Goal: Information Seeking & Learning: Find specific fact

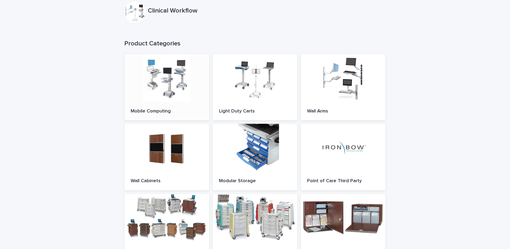
scroll to position [53, 0]
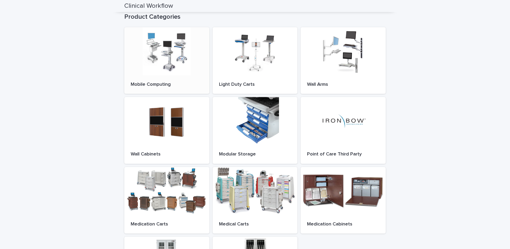
click at [161, 70] on div at bounding box center [166, 51] width 85 height 48
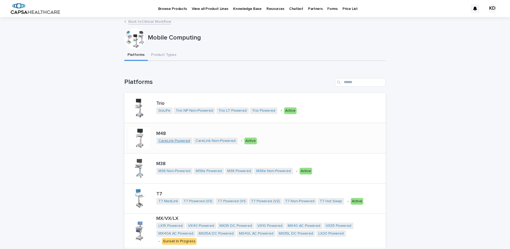
click at [164, 138] on link "CareLink Powered" at bounding box center [174, 140] width 32 height 5
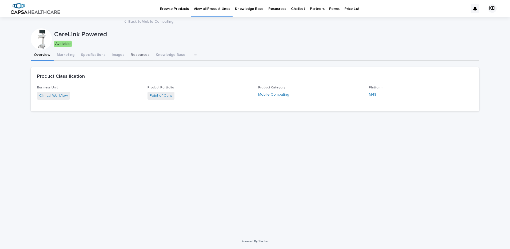
click at [133, 53] on button "Resources" at bounding box center [139, 55] width 25 height 11
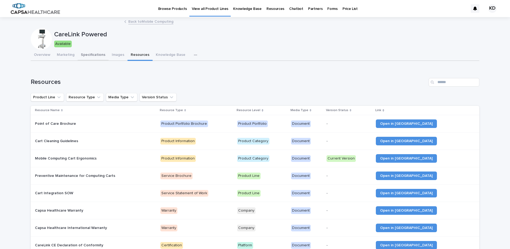
click at [94, 54] on button "Specifications" at bounding box center [93, 55] width 31 height 11
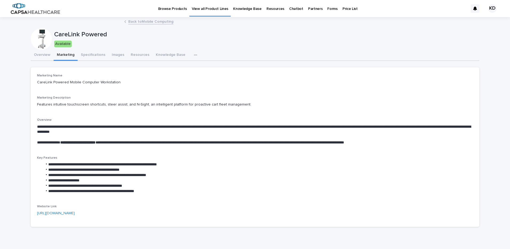
click at [65, 55] on button "Marketing" at bounding box center [66, 55] width 24 height 11
click at [42, 53] on button "Overview" at bounding box center [42, 55] width 23 height 11
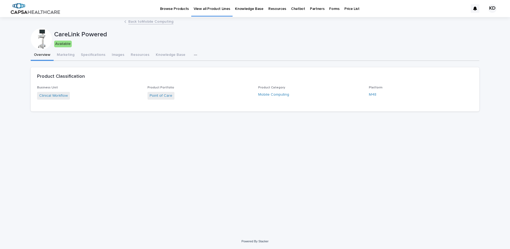
click at [344, 8] on p "Price List" at bounding box center [351, 5] width 15 height 11
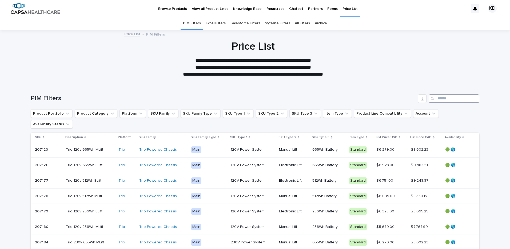
click at [438, 98] on input "Search" at bounding box center [454, 98] width 51 height 9
click at [65, 114] on icon "Product Portfolio" at bounding box center [67, 113] width 5 height 5
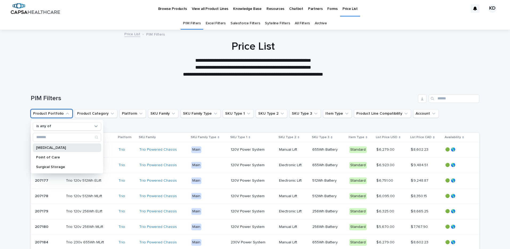
click at [46, 149] on p "[MEDICAL_DATA]" at bounding box center [64, 148] width 57 height 4
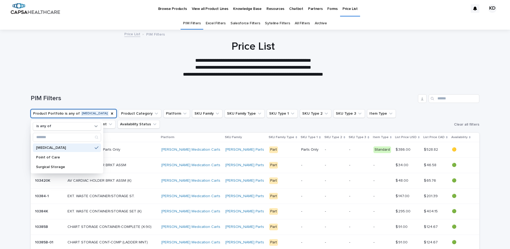
click at [113, 76] on div "**********" at bounding box center [253, 59] width 506 height 38
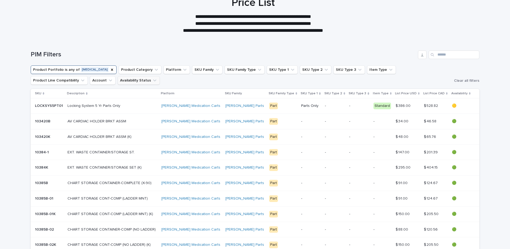
scroll to position [53, 0]
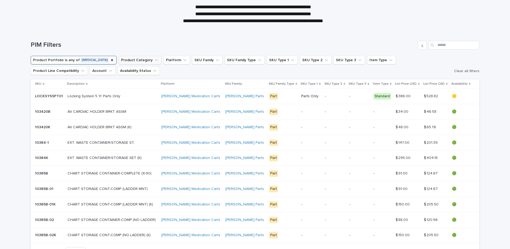
click at [159, 61] on icon "Product Category" at bounding box center [156, 59] width 5 height 5
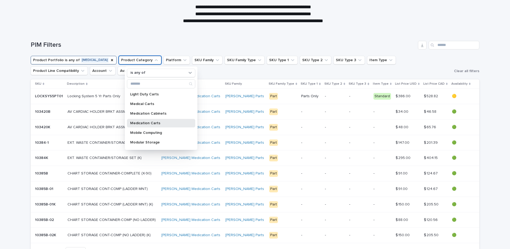
click at [138, 122] on p "Medication Carts" at bounding box center [158, 123] width 57 height 4
click at [133, 19] on div "**********" at bounding box center [253, 6] width 267 height 38
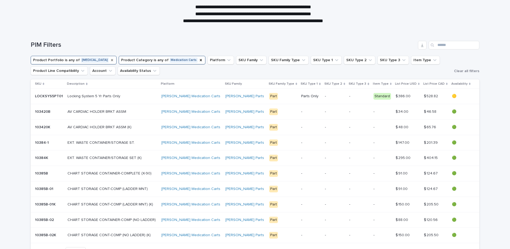
click at [114, 59] on icon "Product Portfolio" at bounding box center [112, 60] width 4 height 4
click at [155, 59] on icon "Product Category" at bounding box center [157, 60] width 4 height 4
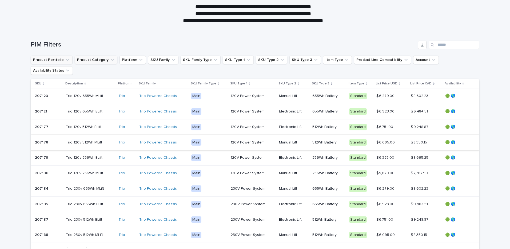
scroll to position [53, 0]
click at [70, 68] on icon "Availability Status" at bounding box center [67, 70] width 5 height 5
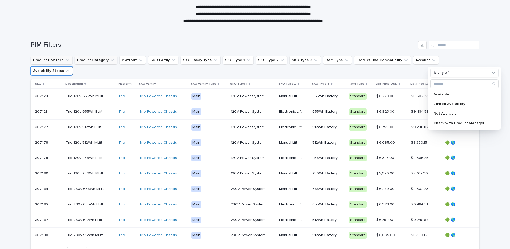
click at [70, 68] on icon "Availability Status" at bounding box center [67, 70] width 5 height 5
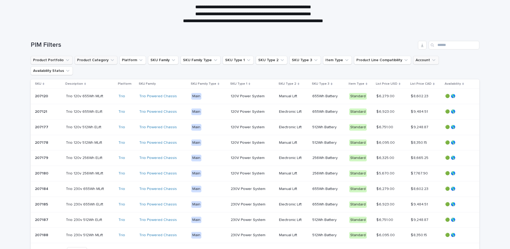
click at [432, 61] on icon "Account" at bounding box center [433, 60] width 3 height 2
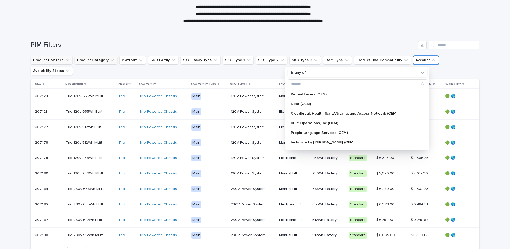
click at [431, 61] on icon "Account" at bounding box center [433, 59] width 5 height 5
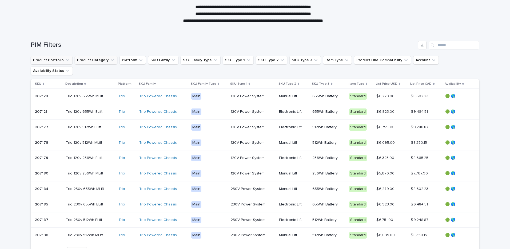
click at [65, 60] on icon "Product Portfolio" at bounding box center [67, 59] width 5 height 5
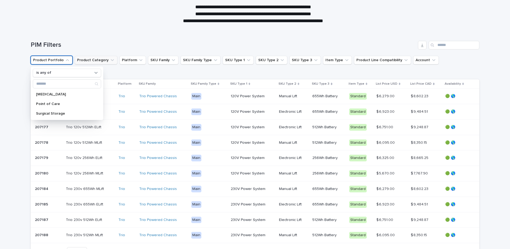
click at [285, 43] on h1 "PIM Filters" at bounding box center [223, 45] width 385 height 8
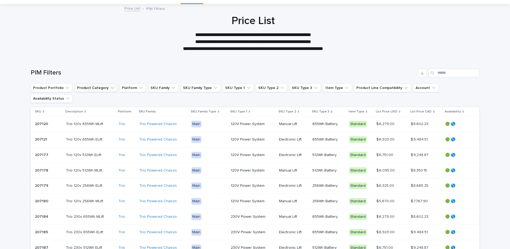
scroll to position [0, 0]
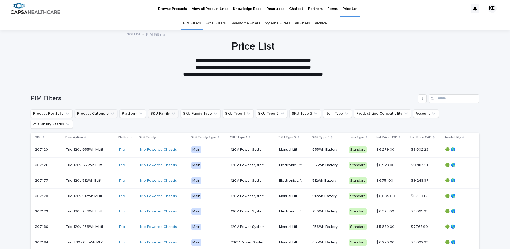
click at [171, 112] on icon "SKU Family" at bounding box center [173, 113] width 5 height 5
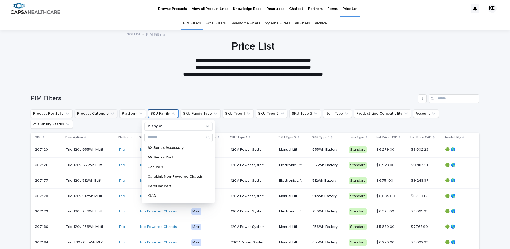
click at [171, 112] on icon "SKU Family" at bounding box center [173, 113] width 5 height 5
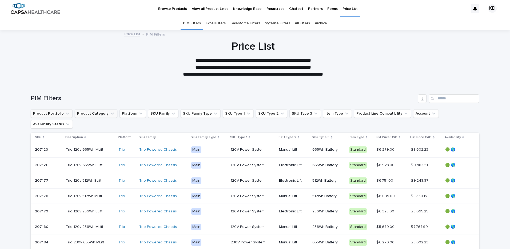
click at [65, 112] on icon "Product Portfolio" at bounding box center [67, 113] width 5 height 5
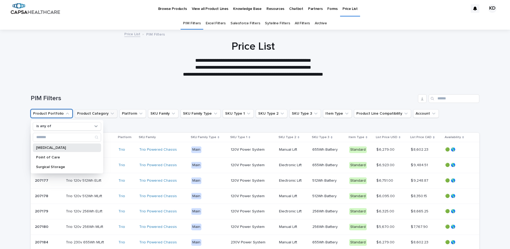
click at [57, 148] on p "[MEDICAL_DATA]" at bounding box center [64, 148] width 57 height 4
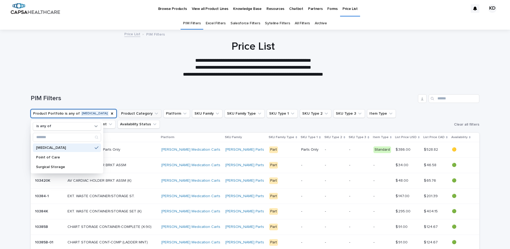
click at [213, 97] on h1 "PIM Filters" at bounding box center [223, 98] width 385 height 8
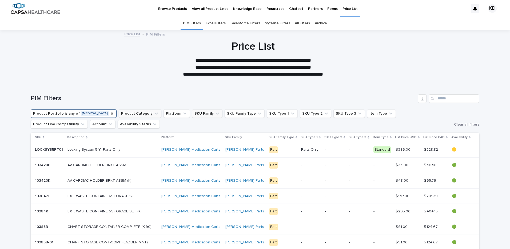
click at [220, 112] on icon "SKU Family" at bounding box center [217, 113] width 5 height 5
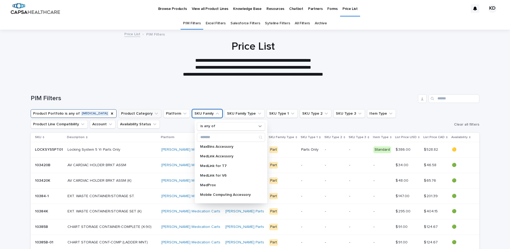
scroll to position [213, 0]
click at [115, 66] on div "**********" at bounding box center [253, 59] width 506 height 38
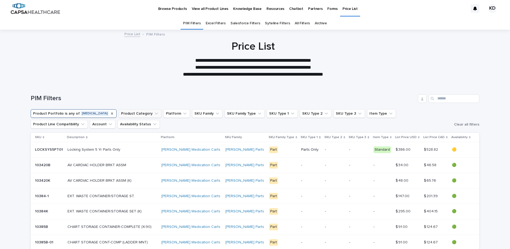
click at [114, 112] on icon "Product Portfolio" at bounding box center [112, 113] width 4 height 4
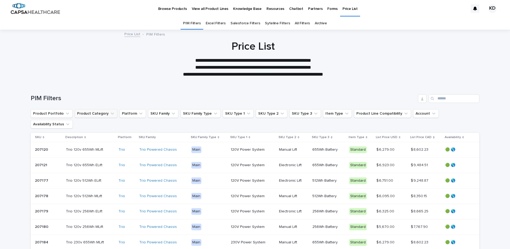
click at [65, 114] on icon "Product Portfolio" at bounding box center [67, 113] width 5 height 5
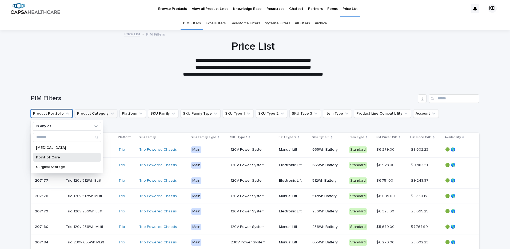
click at [47, 157] on p "Point of Care" at bounding box center [64, 157] width 57 height 4
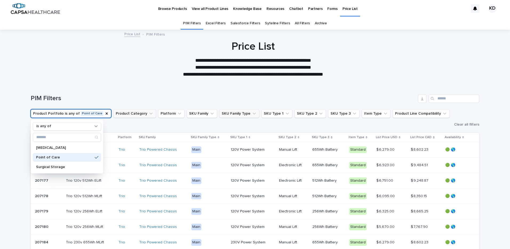
click at [253, 114] on icon "SKU Family Type" at bounding box center [254, 113] width 3 height 2
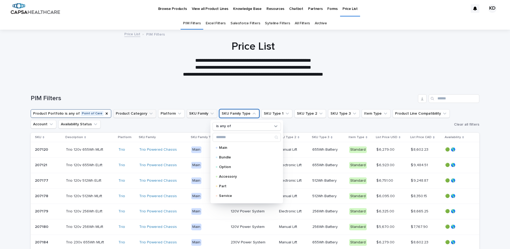
click at [210, 113] on icon "SKU Family" at bounding box center [211, 113] width 3 height 2
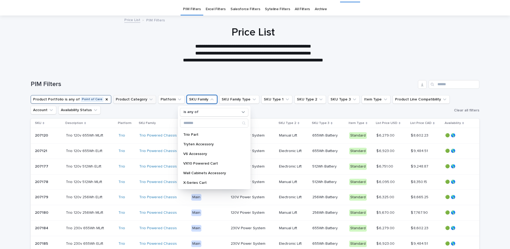
scroll to position [27, 0]
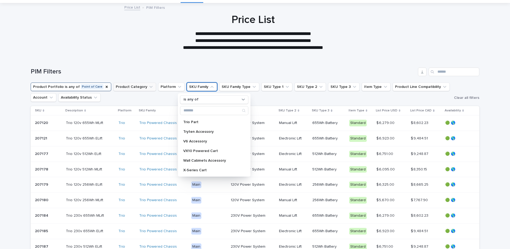
click at [163, 61] on div "PIM Filters" at bounding box center [255, 70] width 449 height 26
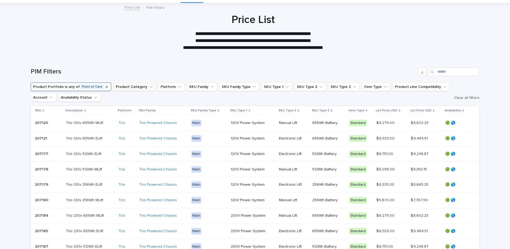
click at [106, 86] on icon "Product Portfolio" at bounding box center [107, 87] width 2 height 2
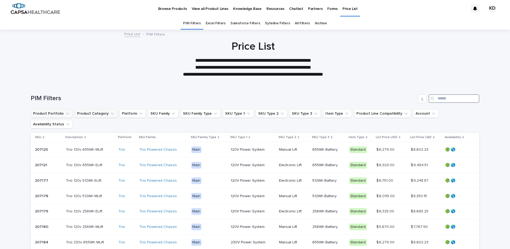
click at [437, 97] on input "Search" at bounding box center [454, 98] width 51 height 9
type input "*"
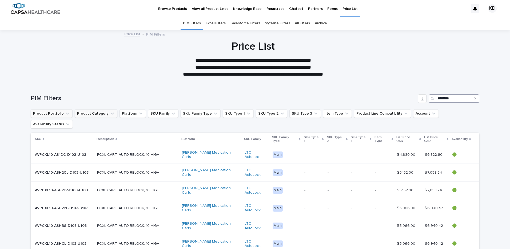
type input "********"
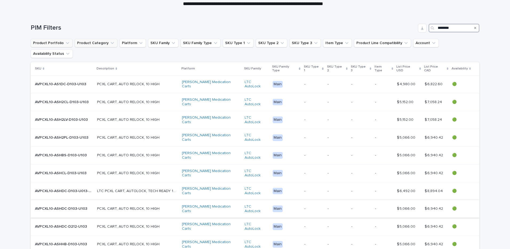
scroll to position [71, 0]
click at [213, 43] on icon "SKU Family Type" at bounding box center [215, 42] width 5 height 5
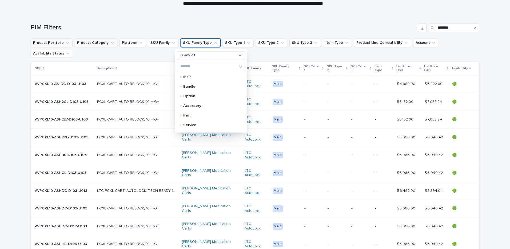
click at [213, 43] on icon "SKU Family Type" at bounding box center [215, 42] width 5 height 5
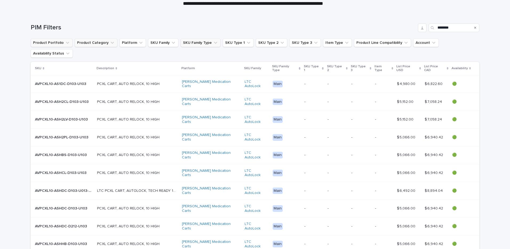
click at [213, 43] on icon "SKU Family Type" at bounding box center [215, 42] width 5 height 5
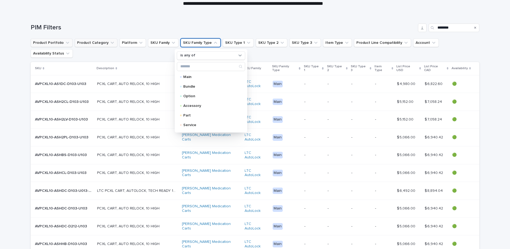
click at [213, 43] on icon "SKU Family Type" at bounding box center [215, 42] width 5 height 5
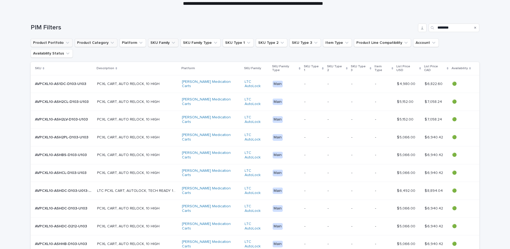
click at [171, 43] on icon "SKU Family" at bounding box center [173, 42] width 5 height 5
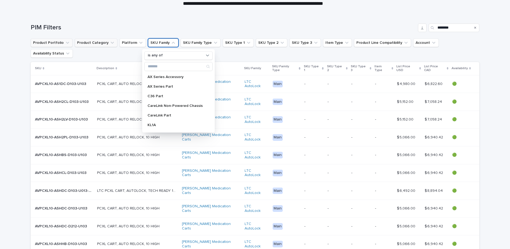
click at [171, 43] on icon "SKU Family" at bounding box center [173, 42] width 5 height 5
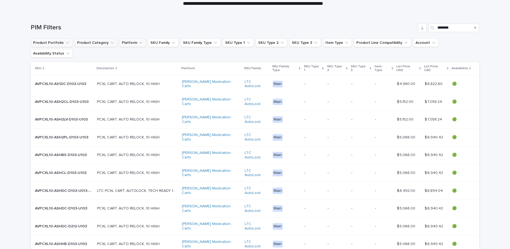
click at [138, 43] on icon "Platform" at bounding box center [140, 42] width 5 height 5
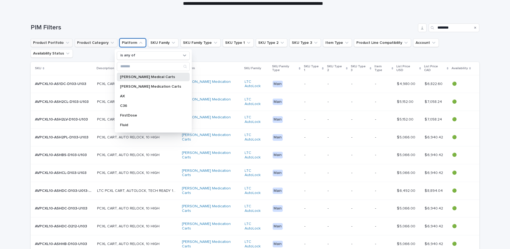
click at [143, 77] on p "[PERSON_NAME] Medical Carts" at bounding box center [150, 77] width 61 height 4
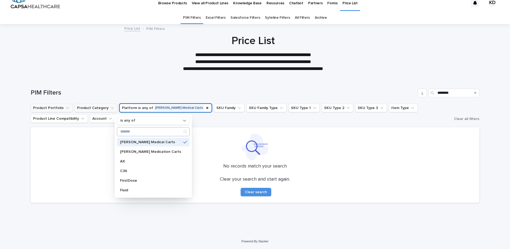
scroll to position [6, 0]
click at [165, 84] on div "PIM Filters ********" at bounding box center [255, 91] width 449 height 26
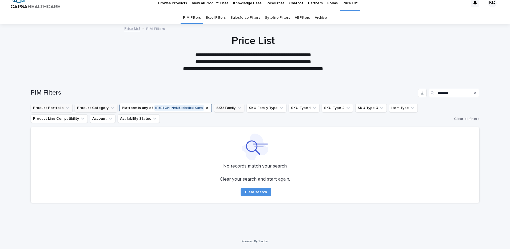
click at [238, 108] on icon "SKU Family" at bounding box center [239, 108] width 3 height 2
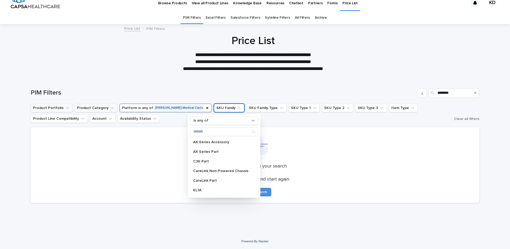
click at [238, 108] on icon "SKU Family" at bounding box center [239, 108] width 3 height 2
click at [219, 75] on div at bounding box center [253, 50] width 506 height 53
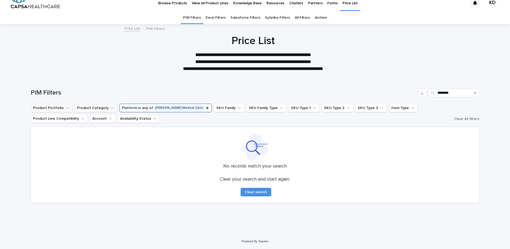
click at [265, 86] on div "PIM Filters ********" at bounding box center [255, 91] width 449 height 26
click at [317, 18] on link "Archive" at bounding box center [321, 17] width 12 height 13
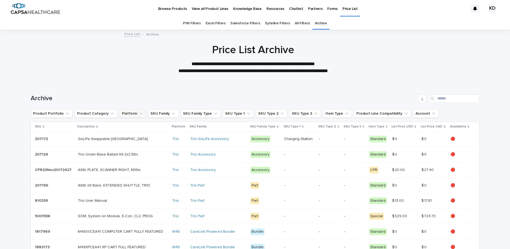
click at [138, 114] on icon "Platform" at bounding box center [140, 113] width 5 height 5
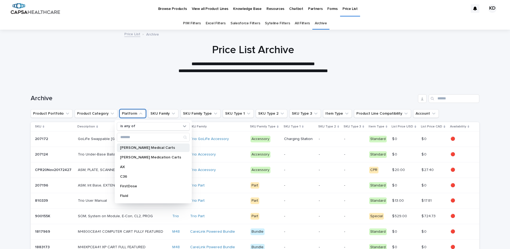
click at [147, 150] on div "[PERSON_NAME] Medical Carts" at bounding box center [153, 147] width 73 height 9
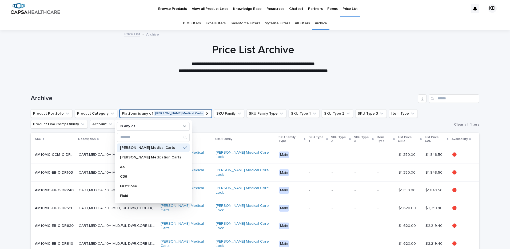
click at [134, 56] on h1 "Price List Archive" at bounding box center [252, 49] width 261 height 13
